Goal: Task Accomplishment & Management: Complete application form

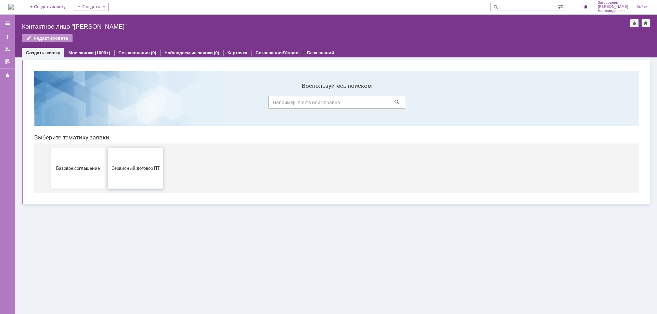
click at [128, 172] on button "Сервисный договор ПТ" at bounding box center [135, 168] width 55 height 41
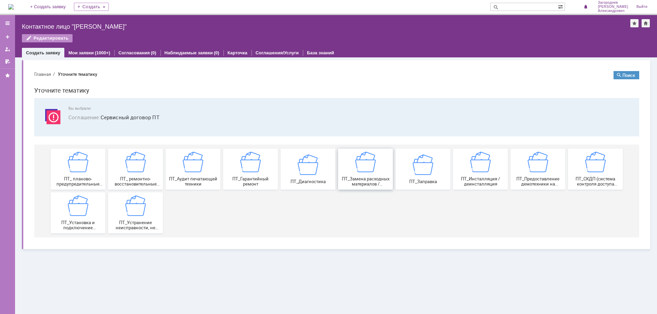
click at [371, 172] on img at bounding box center [365, 162] width 21 height 21
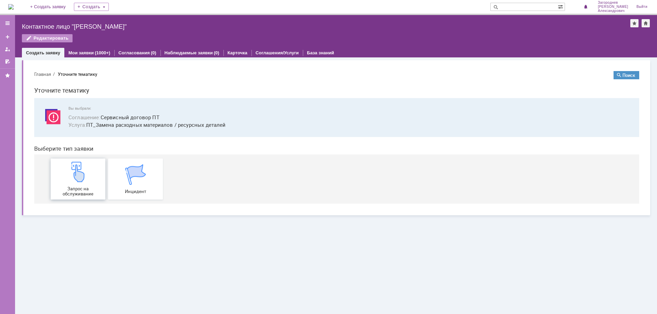
click at [73, 178] on img at bounding box center [78, 172] width 21 height 21
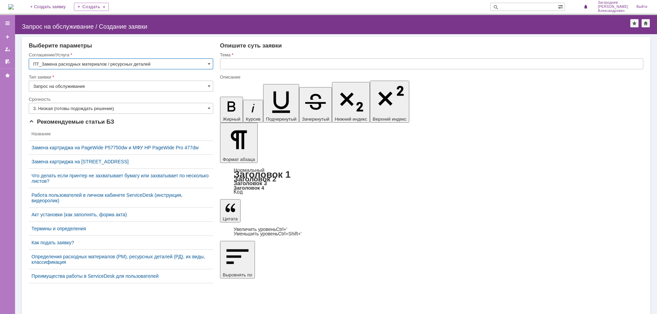
click at [249, 62] on input "text" at bounding box center [431, 64] width 423 height 11
type input "замена картриджа"
